Goal: Transaction & Acquisition: Book appointment/travel/reservation

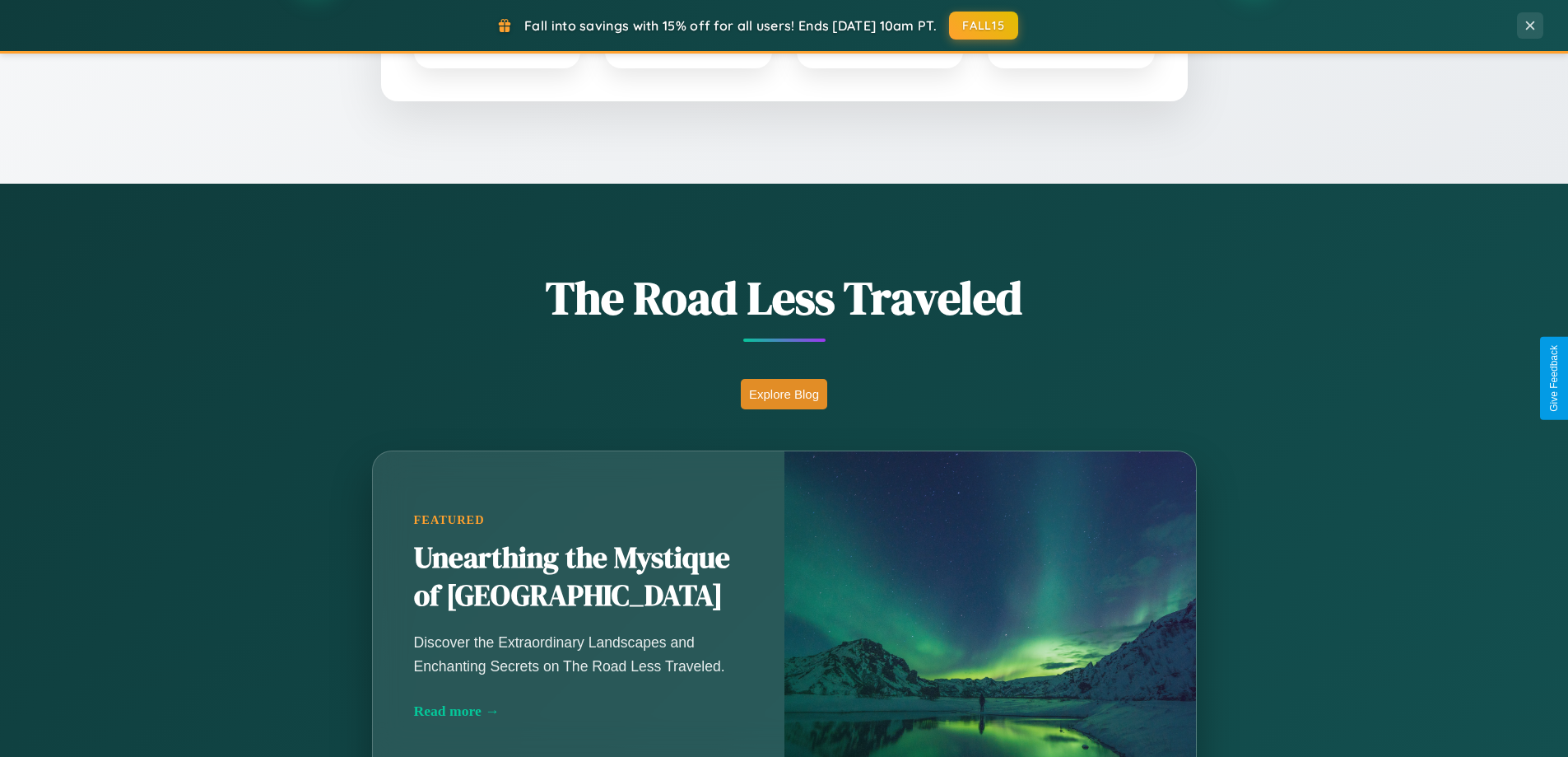
scroll to position [1133, 0]
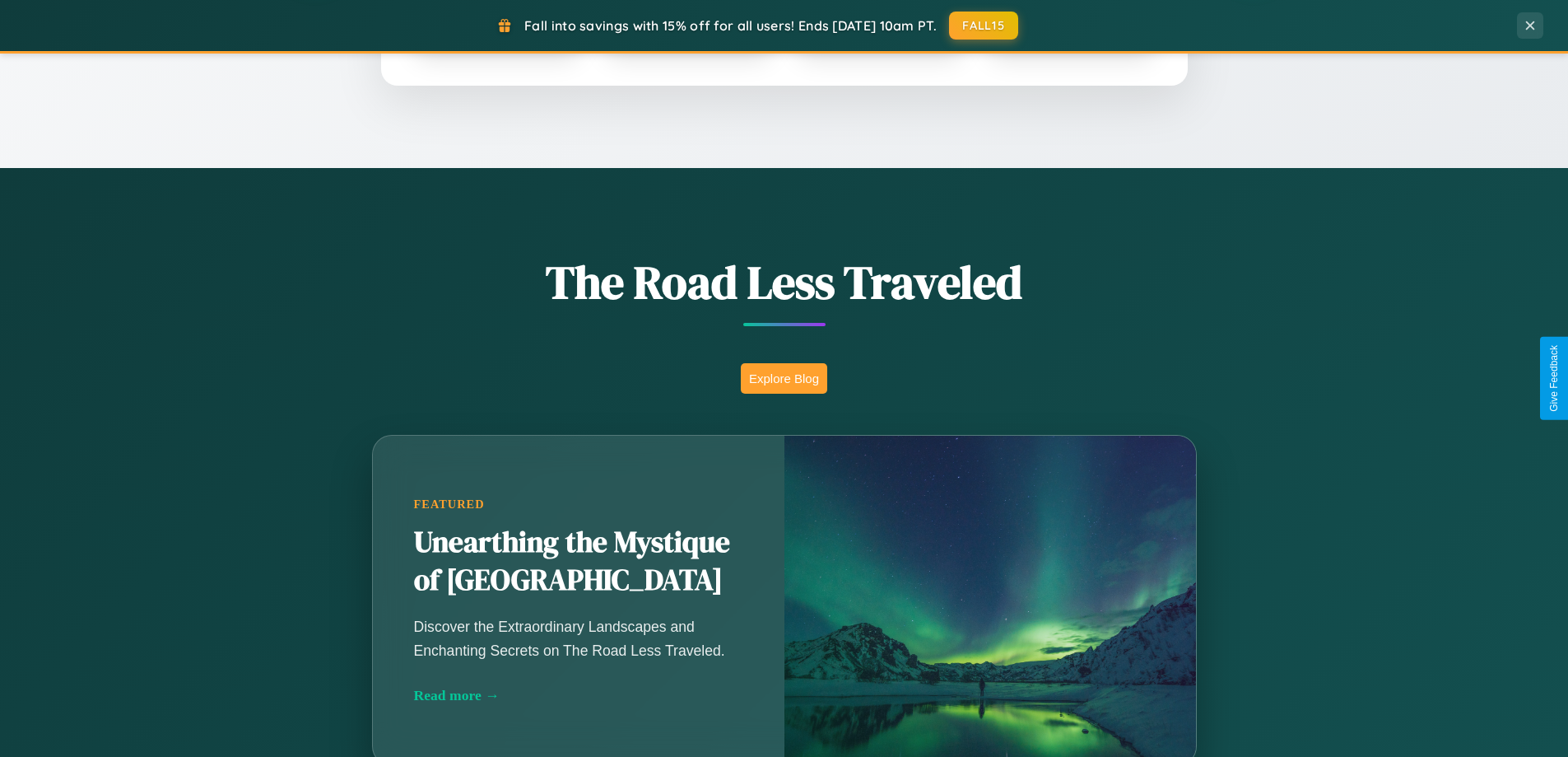
click at [784, 378] on button "Explore Blog" at bounding box center [784, 378] width 86 height 31
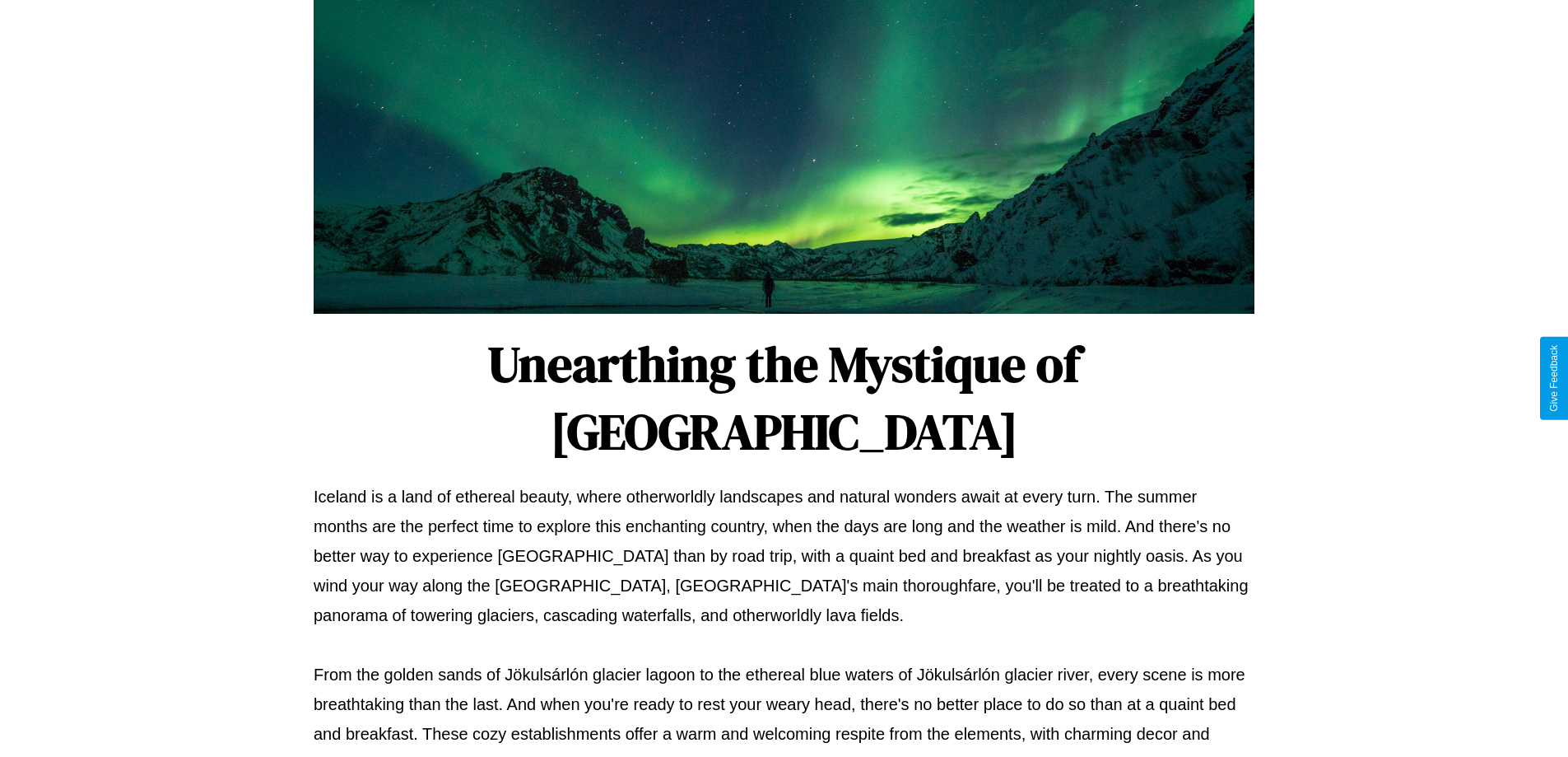
scroll to position [533, 0]
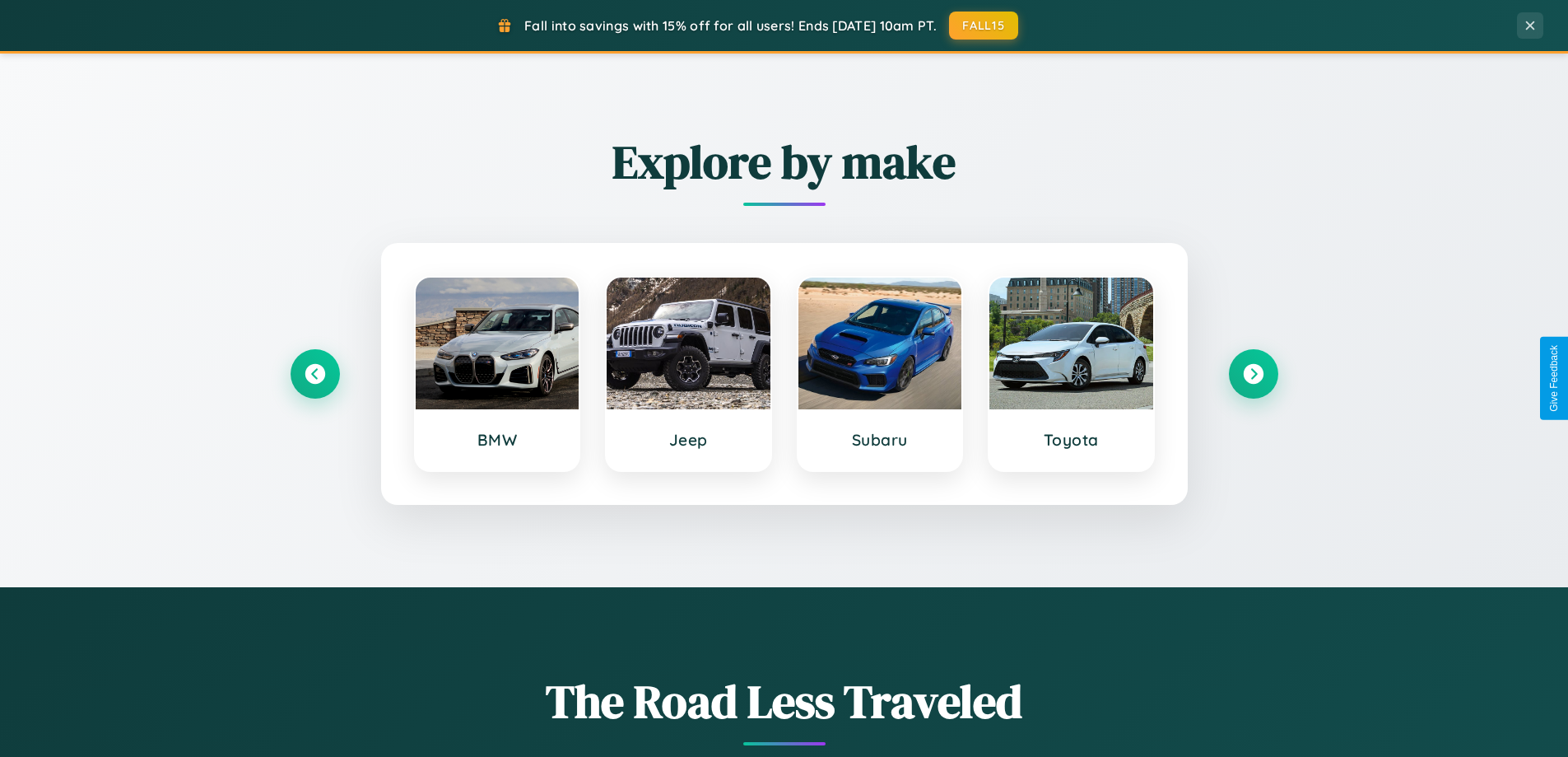
scroll to position [709, 0]
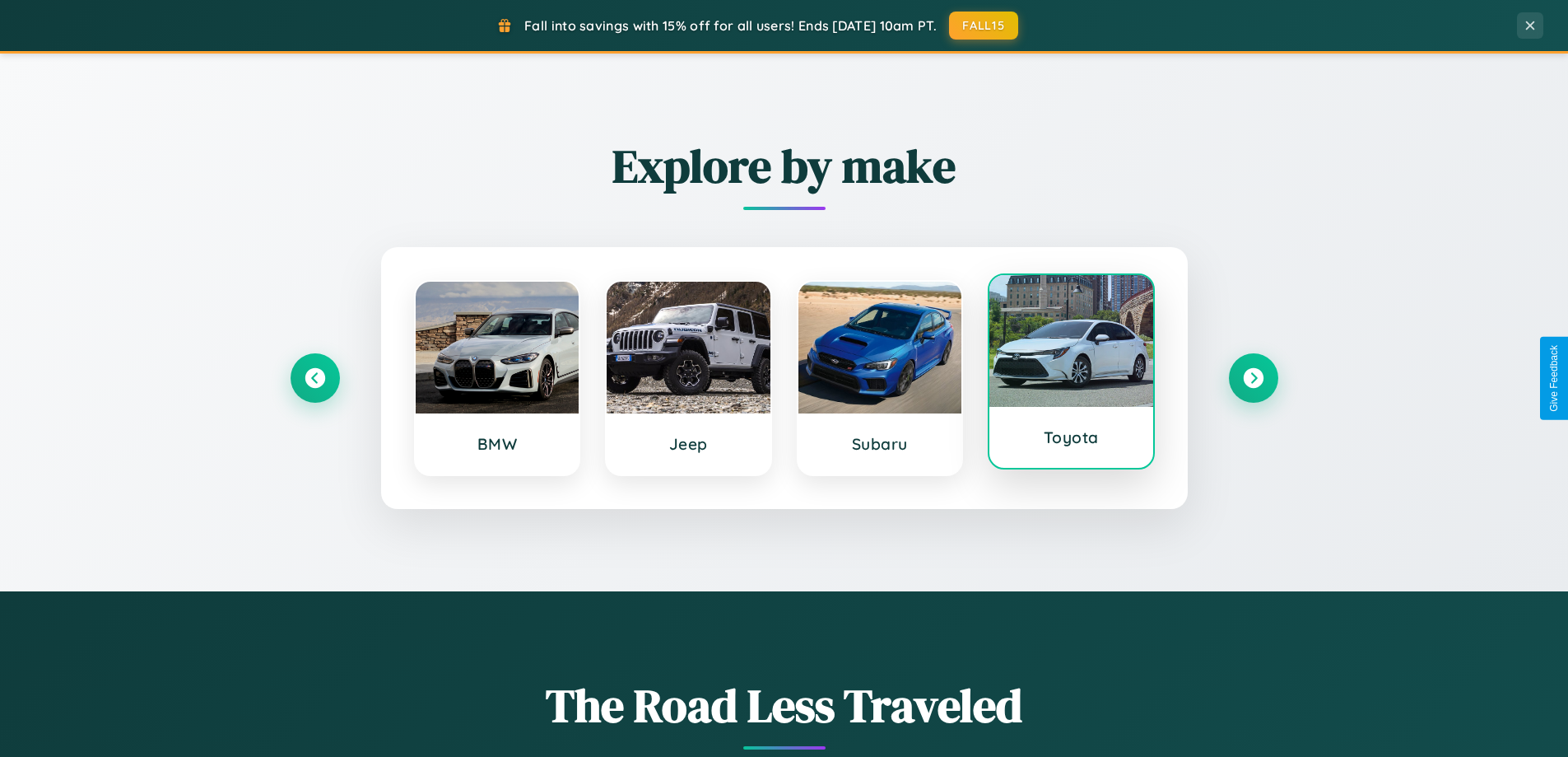
click at [1071, 374] on div at bounding box center [1071, 341] width 164 height 131
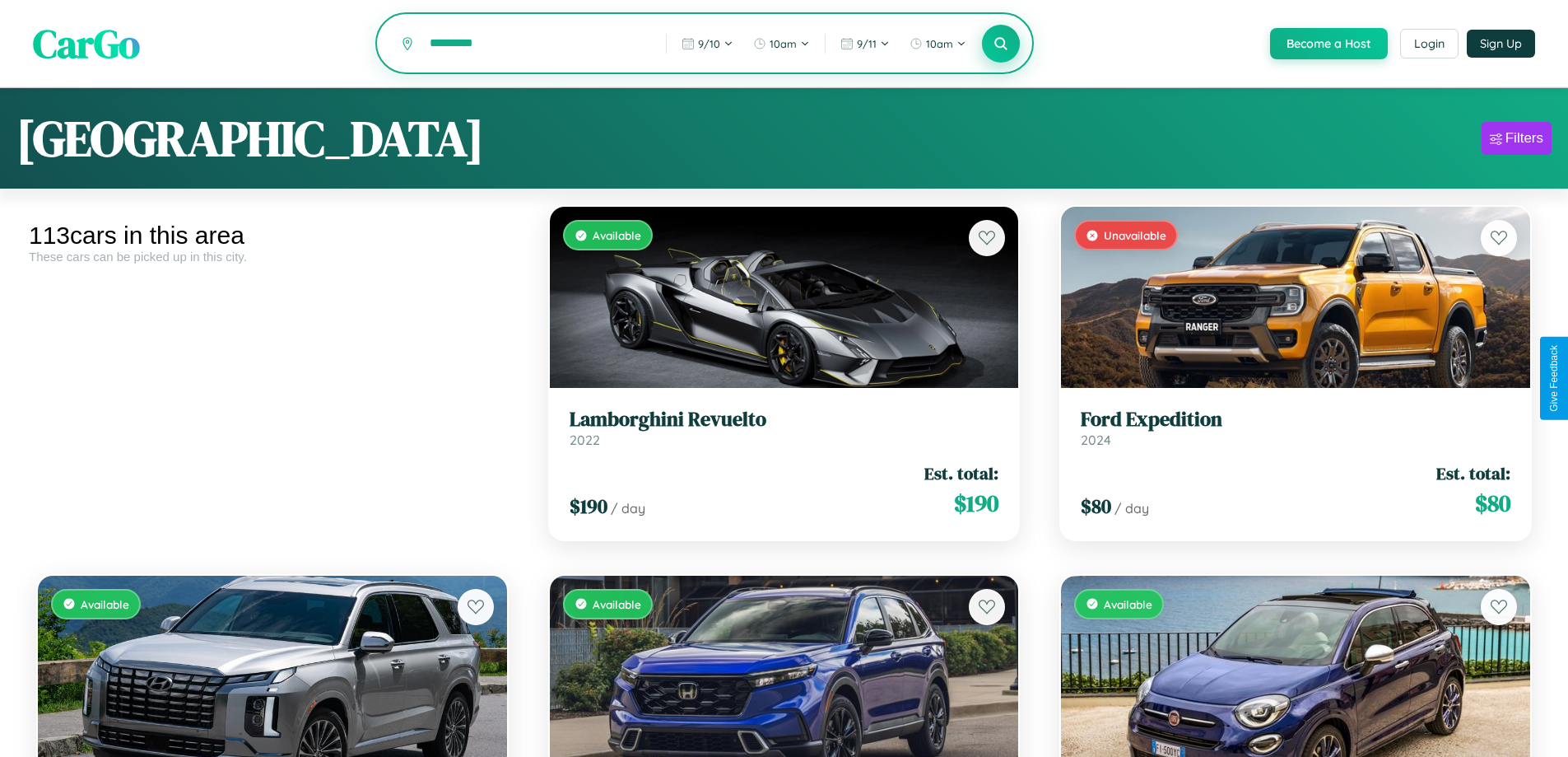
type input "*********"
click at [999, 44] on icon at bounding box center [1000, 42] width 15 height 15
